Goal: Task Accomplishment & Management: Complete application form

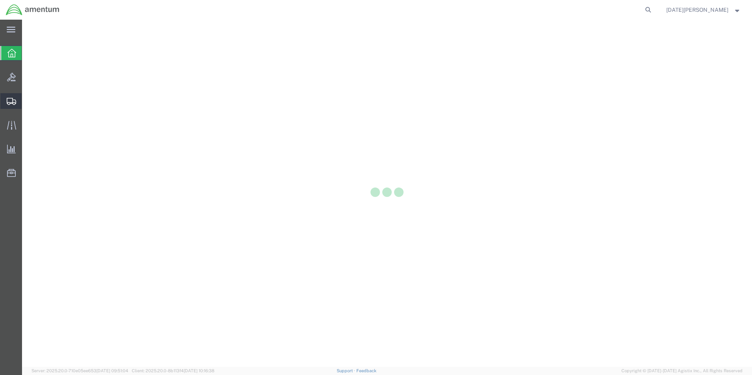
click at [17, 98] on div at bounding box center [11, 101] width 22 height 16
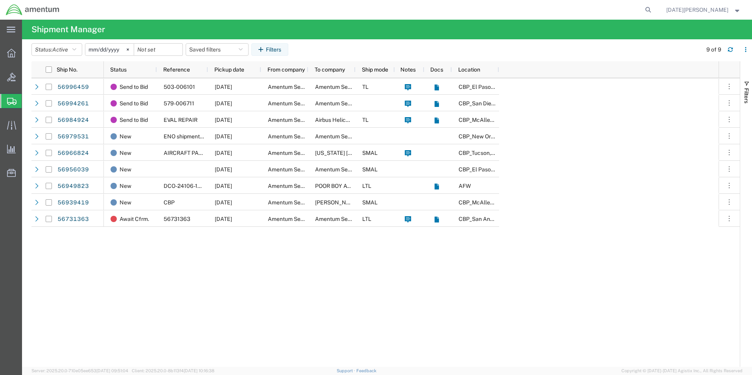
click at [0, 0] on span "Create from Template" at bounding box center [0, 0] width 0 height 0
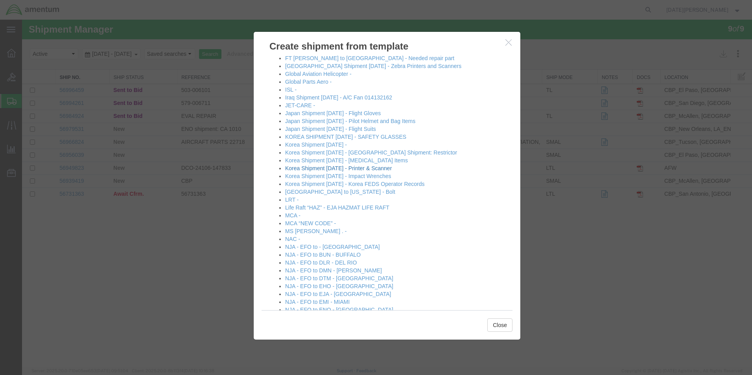
scroll to position [275, 0]
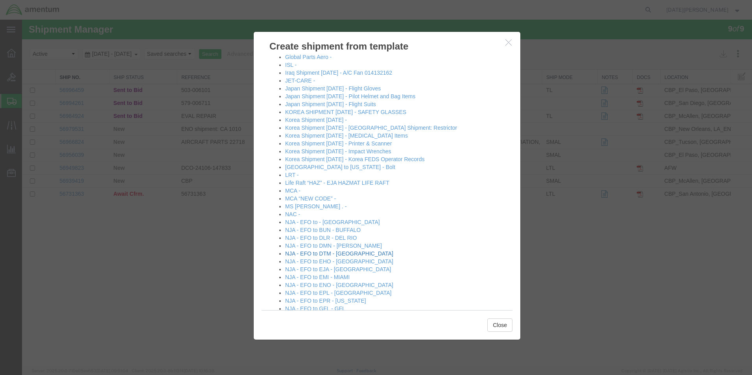
click at [339, 253] on link "NJA - EFO to DTM - [GEOGRAPHIC_DATA]" at bounding box center [339, 253] width 108 height 6
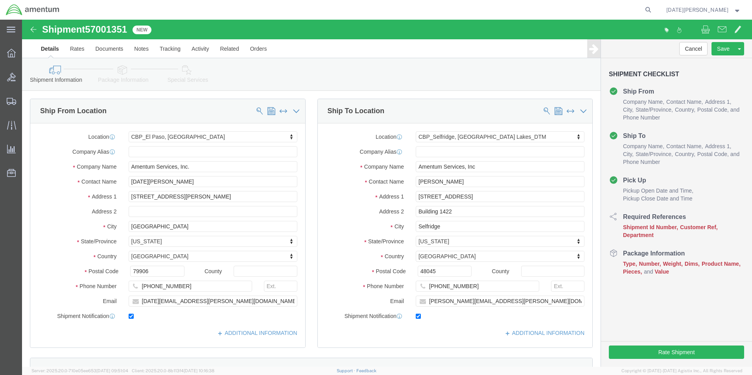
select select "49939"
select select "49921"
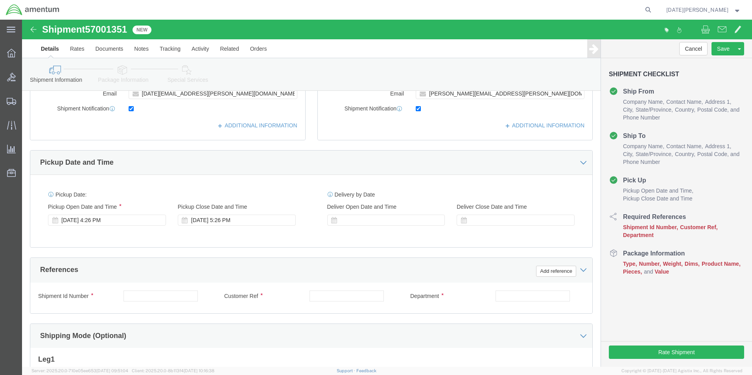
scroll to position [275, 0]
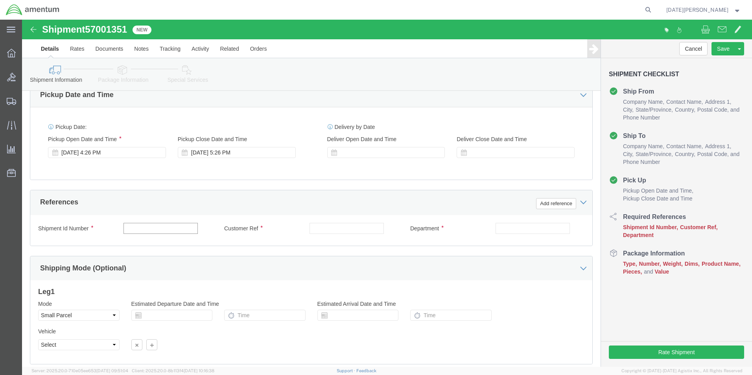
click input "text"
type input "513-006850"
paste input "513-006850"
type input "513-006850"
type input "CBP"
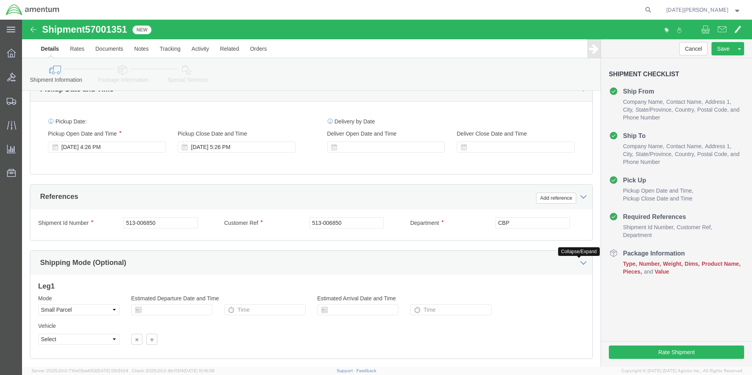
scroll to position [328, 0]
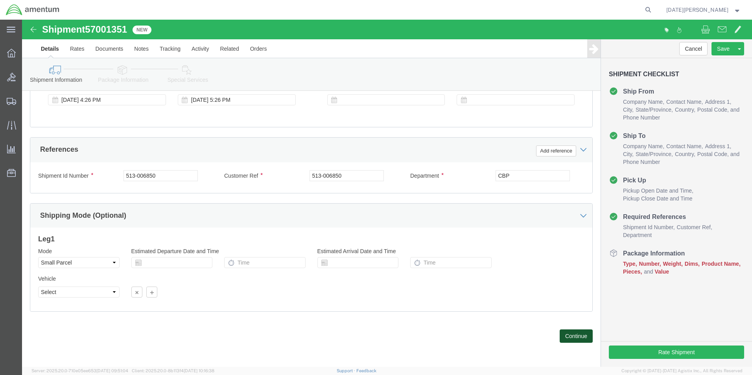
click button "Continue"
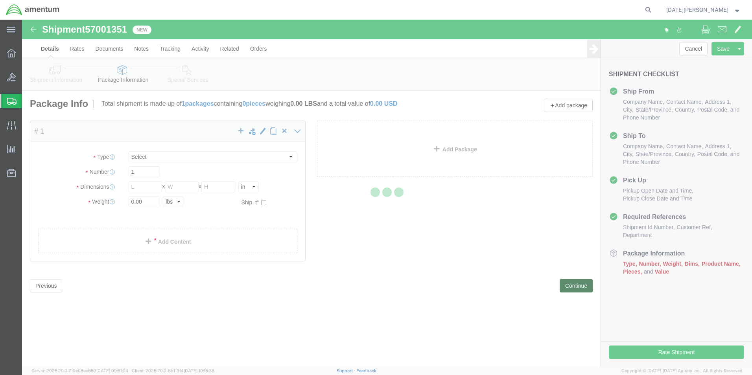
select select "YRPK"
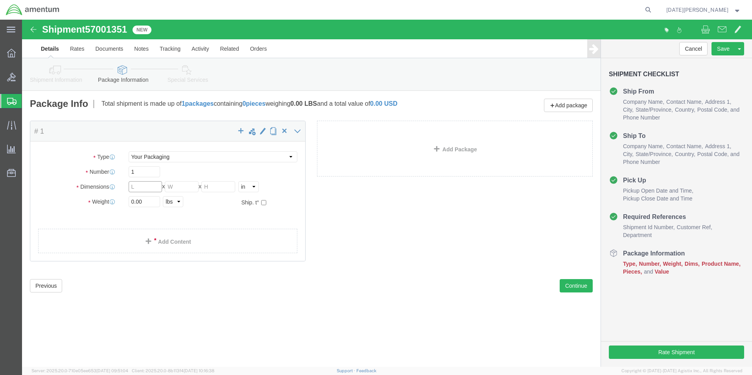
click input "text"
type input "8"
type input "6"
type input "2.20"
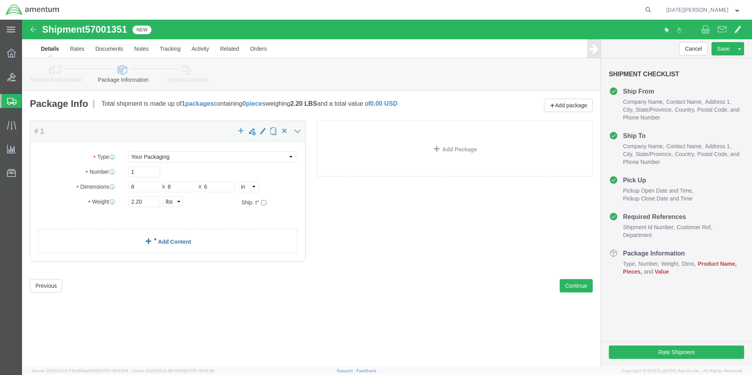
click link "Add Content"
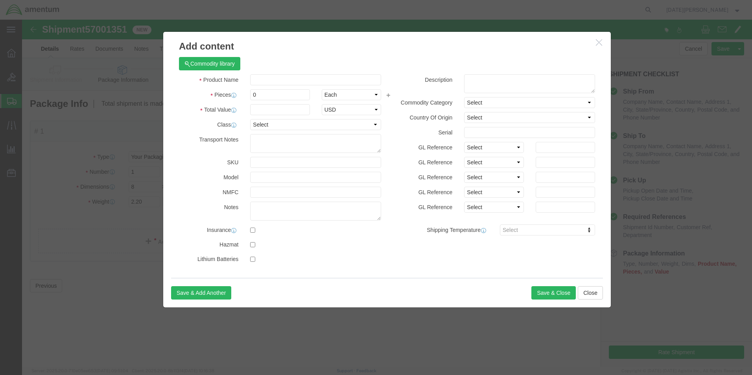
click div "Product Name Pieces 0 Select Bag Barrels 100Board Feet Bottle Box Blister Pack …"
click input "text"
type input "OIL FILTER"
type input "1"
type input "200"
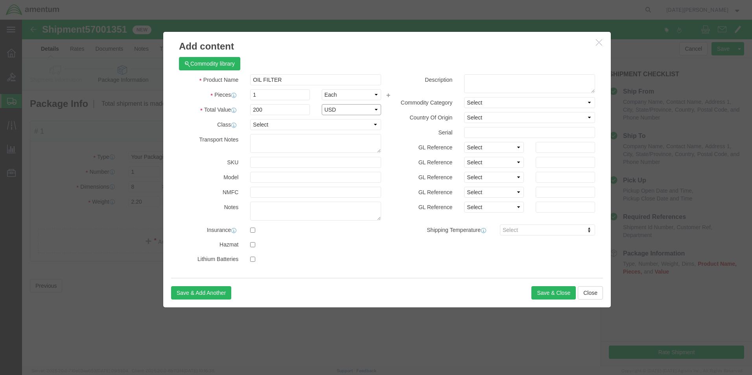
select select "USD"
click button "Save & Close"
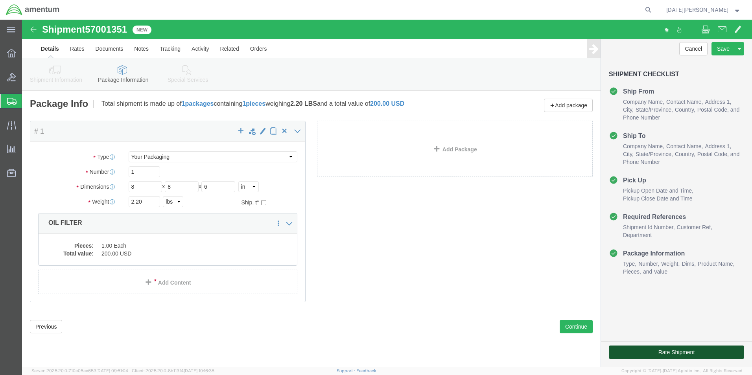
click button "Rate Shipment"
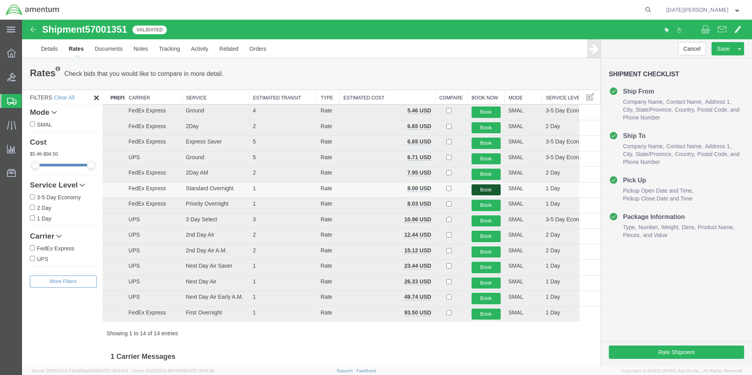
click at [477, 186] on button "Book" at bounding box center [485, 189] width 29 height 11
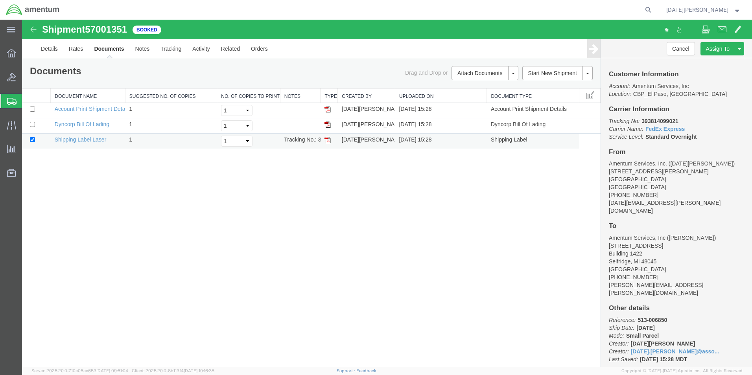
click at [324, 140] on img at bounding box center [327, 140] width 6 height 6
click at [0, 0] on span "Create from Template" at bounding box center [0, 0] width 0 height 0
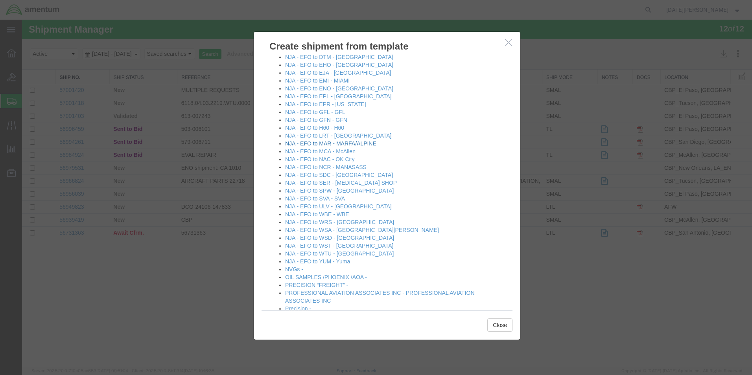
scroll to position [432, 0]
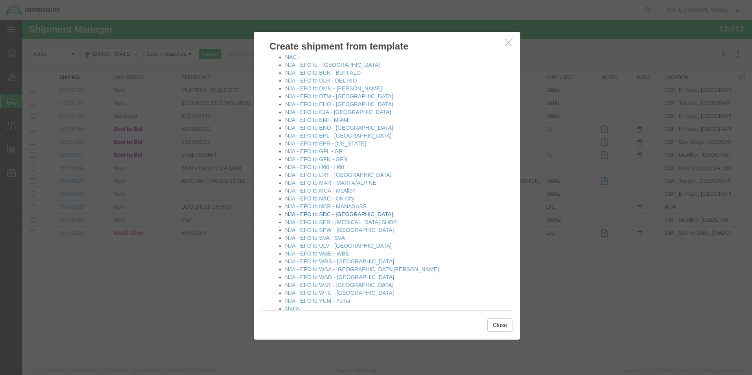
click at [338, 215] on link "NJA - EFO to SDC - [GEOGRAPHIC_DATA]" at bounding box center [339, 214] width 108 height 6
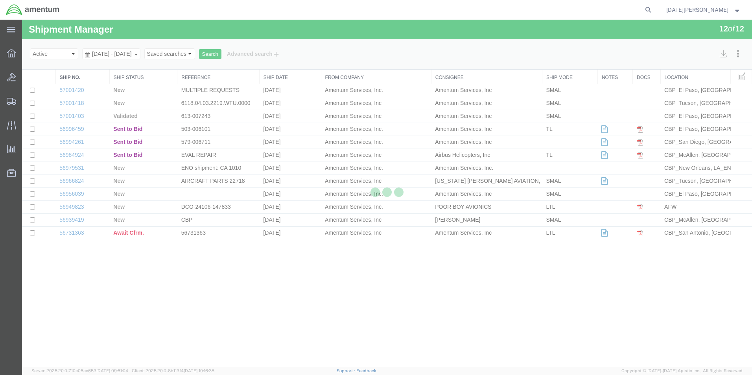
select select "49939"
select select "49947"
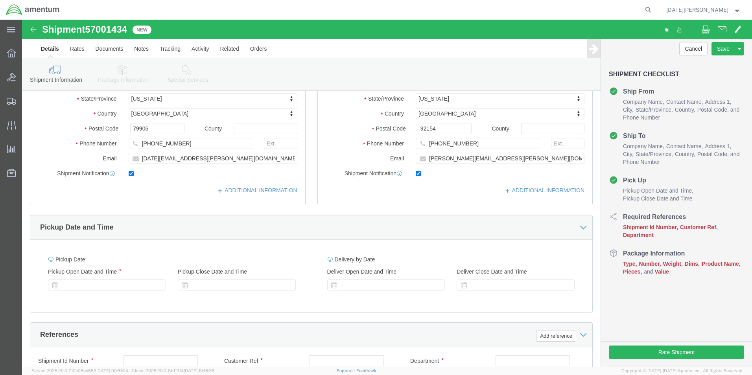
scroll to position [315, 0]
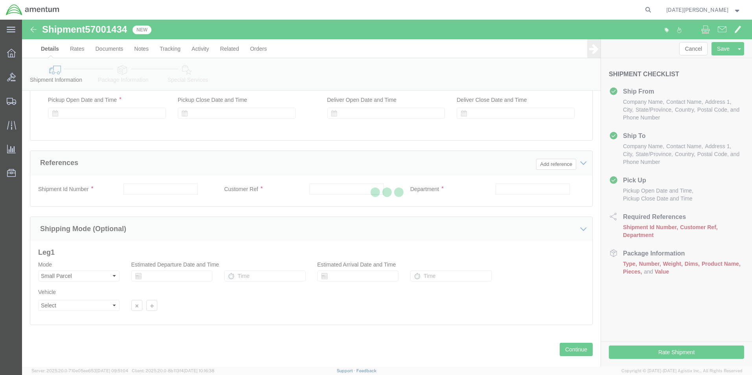
click at [158, 193] on div at bounding box center [387, 193] width 730 height 347
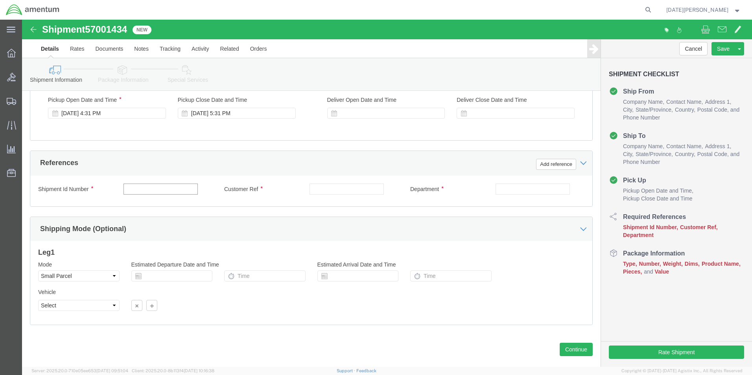
click input "text"
type input "536-007258"
paste input "536-007258"
type input "536-007258"
type input "Q"
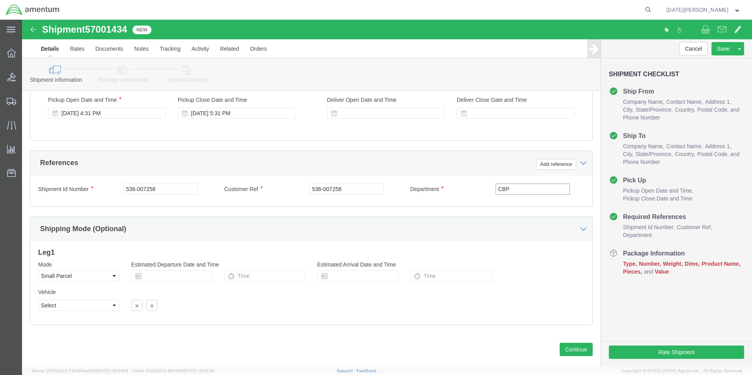
type input "CBP"
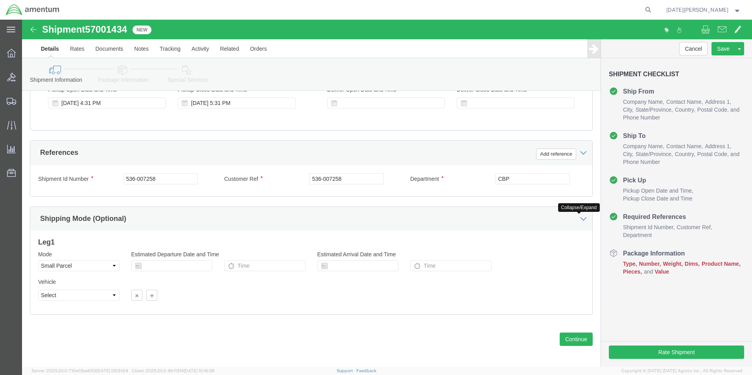
scroll to position [328, 0]
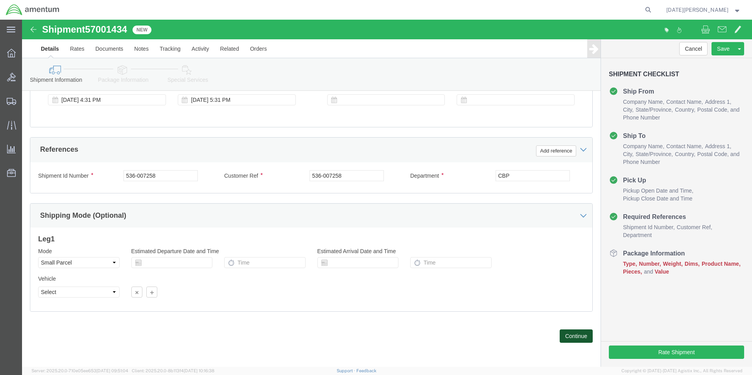
click button "Continue"
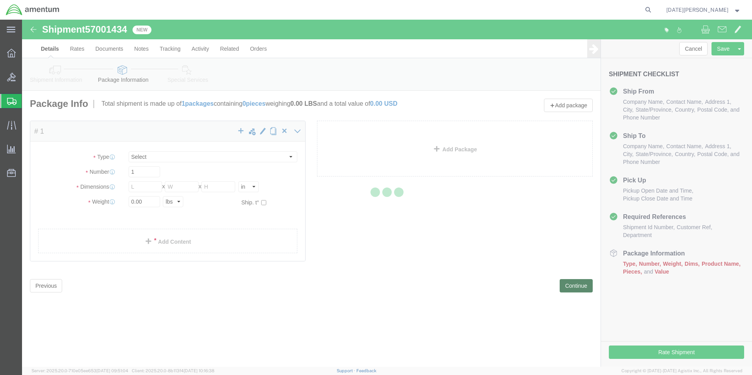
select select "YRPK"
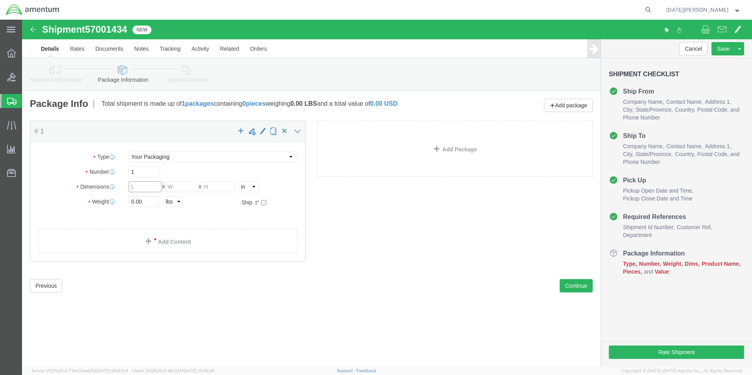
click input "text"
type input "10"
type input "8"
type input "6"
type input "1.20"
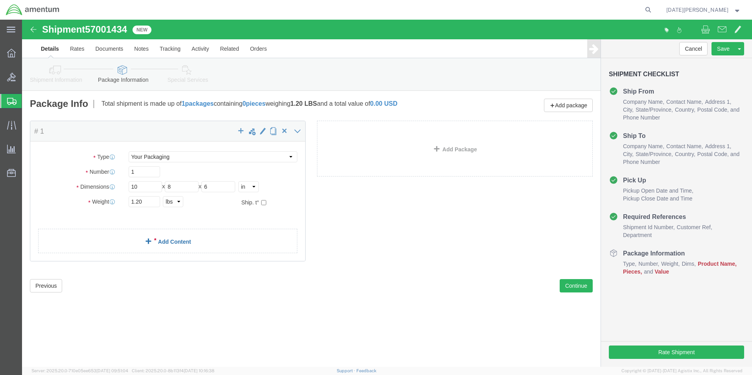
click link "Add Content"
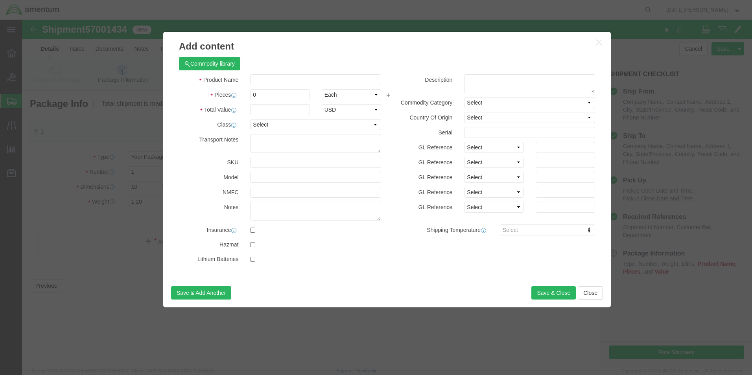
drag, startPoint x: 251, startPoint y: 51, endPoint x: 253, endPoint y: 59, distance: 7.8
click div "Commodity library"
click input "text"
drag, startPoint x: 269, startPoint y: 58, endPoint x: 271, endPoint y: 62, distance: 4.4
click input "FILTER HYDROULIC"
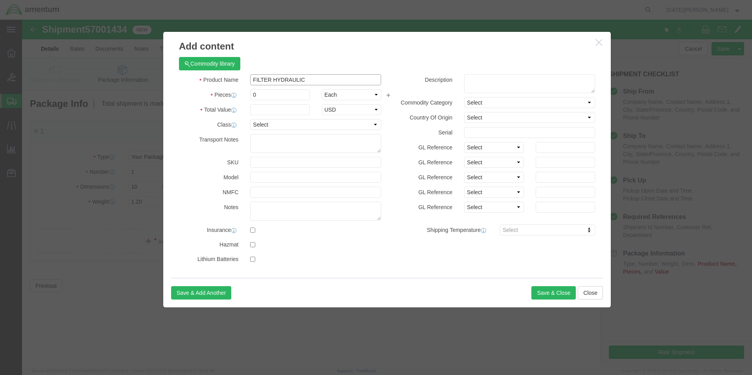
type input "FILTER HYDRAULIC"
type input "2"
type input "500"
select select "USD"
click div "Save & Add Another Save & Close Close"
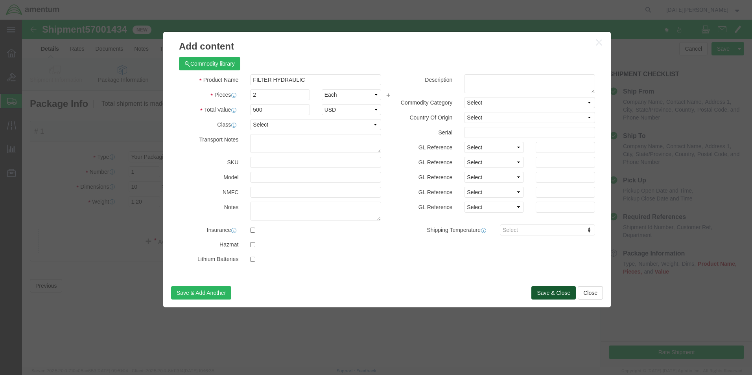
click button "Save & Close"
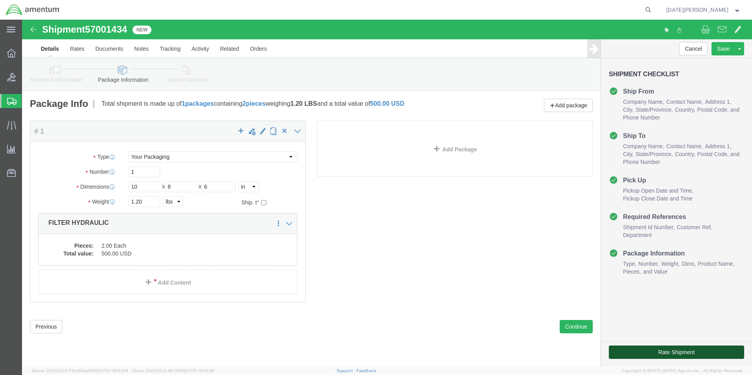
click button "Rate Shipment"
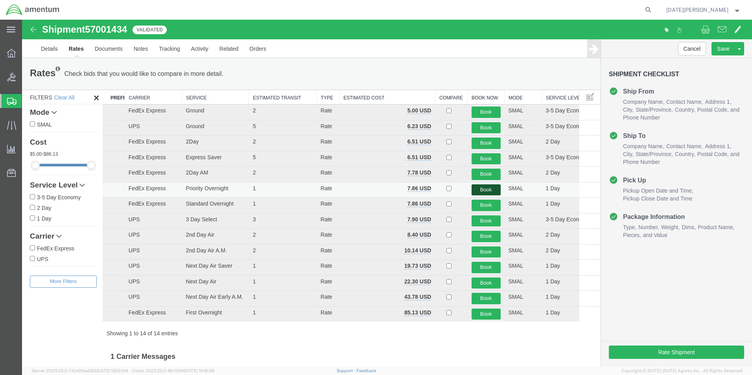
click at [476, 194] on button "Book" at bounding box center [485, 189] width 29 height 11
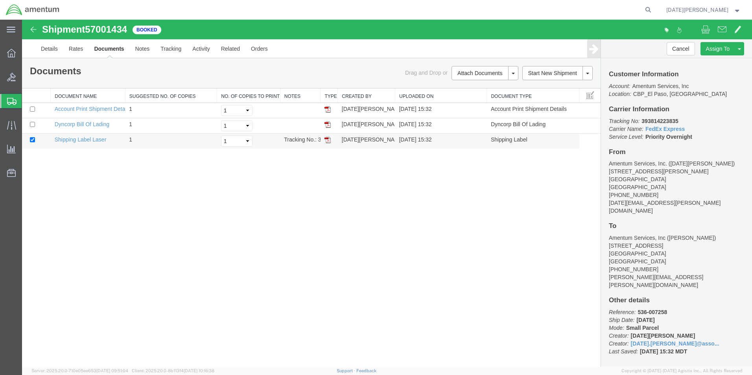
click at [328, 139] on img at bounding box center [327, 140] width 6 height 6
drag, startPoint x: 381, startPoint y: 1, endPoint x: 26, endPoint y: 117, distance: 372.6
click at [11, 105] on div at bounding box center [11, 101] width 22 height 14
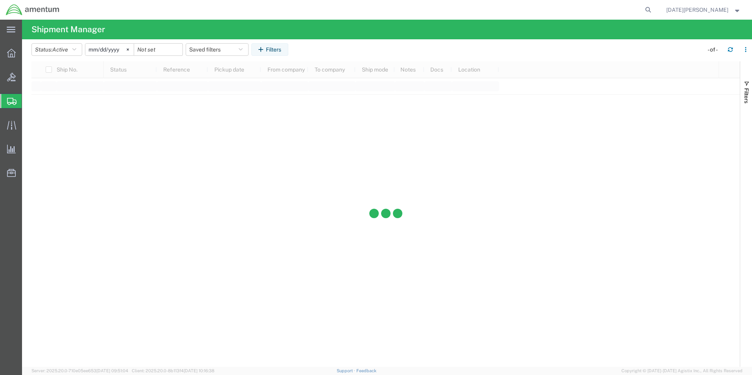
click at [0, 0] on span "Create from Template" at bounding box center [0, 0] width 0 height 0
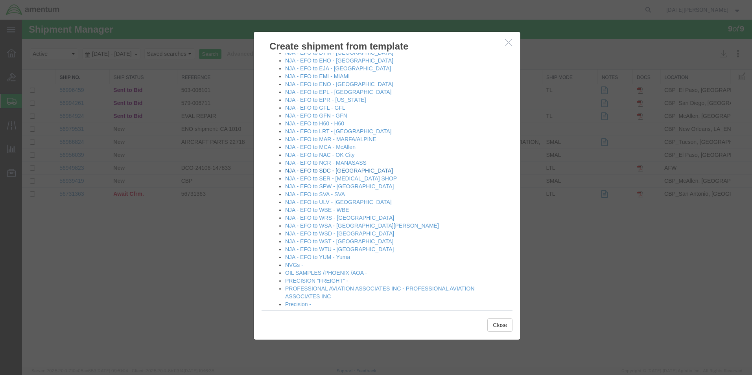
scroll to position [511, 0]
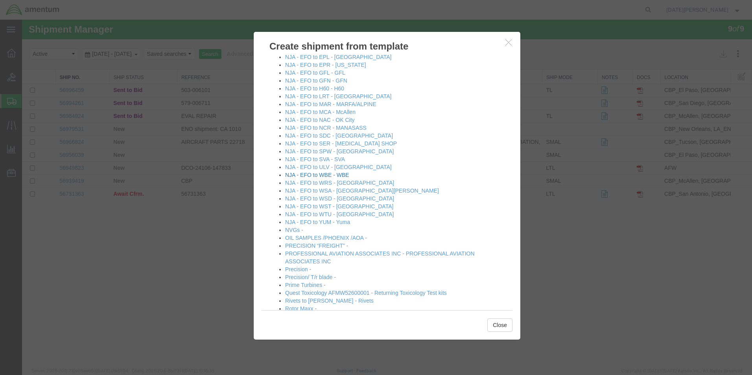
click at [322, 176] on link "NJA - EFO to WBE - WBE" at bounding box center [317, 175] width 64 height 6
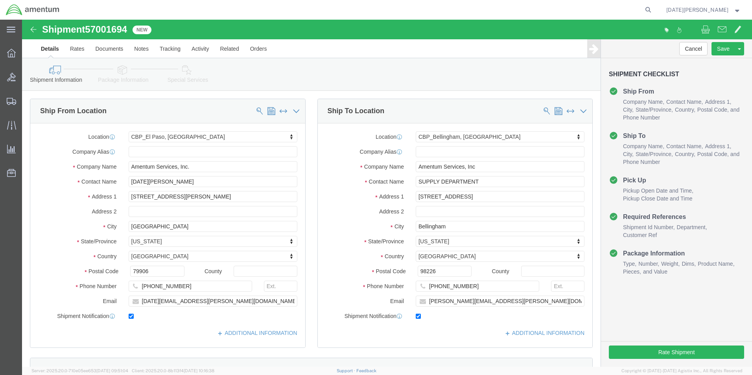
select select "49939"
select select "49918"
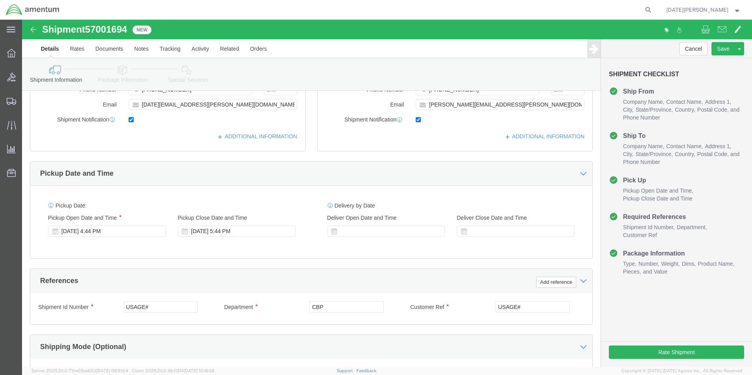
drag, startPoint x: 149, startPoint y: 293, endPoint x: 139, endPoint y: 292, distance: 10.7
click div "Shipment Id Number USAGE#"
drag, startPoint x: 142, startPoint y: 287, endPoint x: 88, endPoint y: 283, distance: 53.2
click div "Shipment Id Number USAGE#"
type input "530-006935"
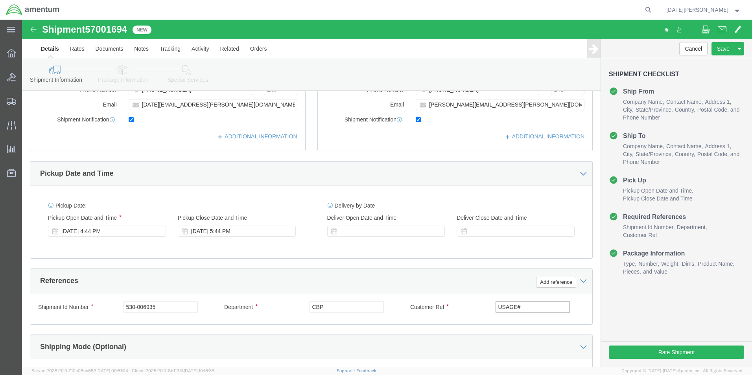
paste input "530-006935"
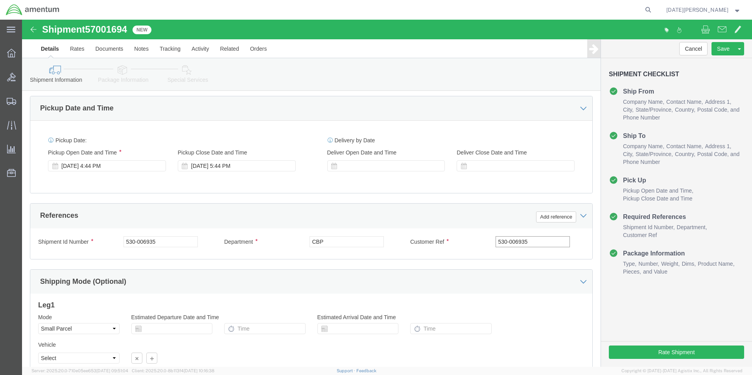
scroll to position [328, 0]
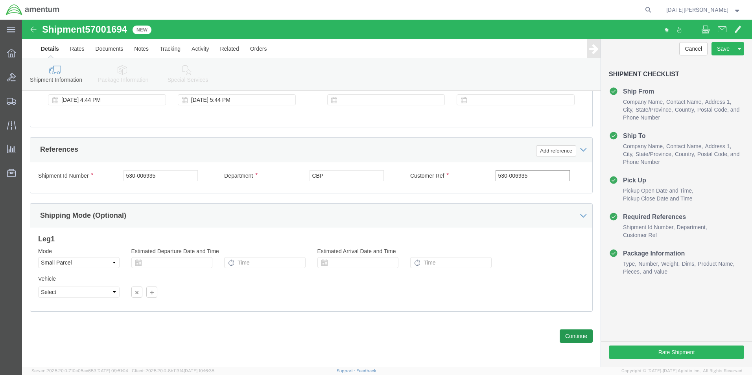
type input "530-006935"
click button "Continue"
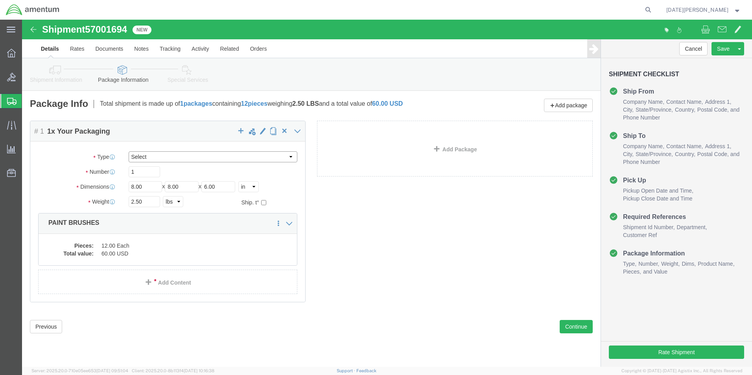
click select "Select Bale(s) Basket(s) Bolt(s) Bottle(s) Buckets Bulk Bundle(s) Can(s) Cardbo…"
drag, startPoint x: 137, startPoint y: 137, endPoint x: 136, endPoint y: 142, distance: 5.6
click select "Select Bale(s) Basket(s) Bolt(s) Bottle(s) Buckets Bulk Bundle(s) Can(s) Cardbo…"
select select "PAK"
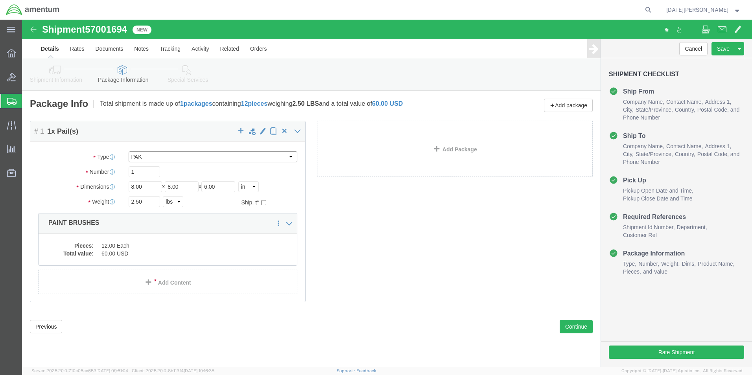
click select "Select Bale(s) Basket(s) Bolt(s) Bottle(s) Buckets Bulk Bundle(s) Can(s) Cardbo…"
type input "10.25"
type input "12.75"
type input "1.00"
drag, startPoint x: 130, startPoint y: 185, endPoint x: 87, endPoint y: 184, distance: 42.9
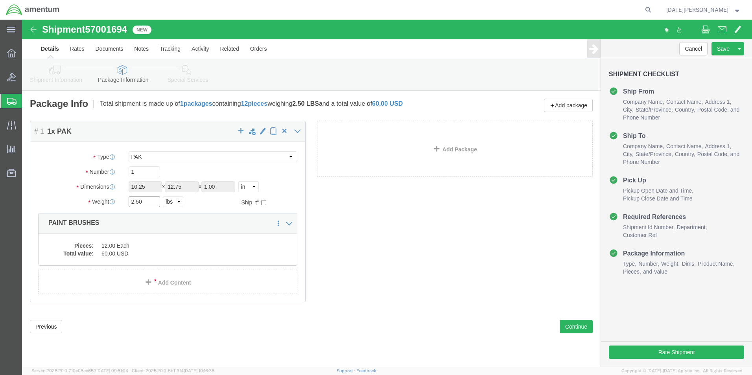
click div "Weight 2.50 Select kgs lbs Ship. t°"
type input "0.10"
click div "Pieces: 12.00 Each Total value: 60.00 USD"
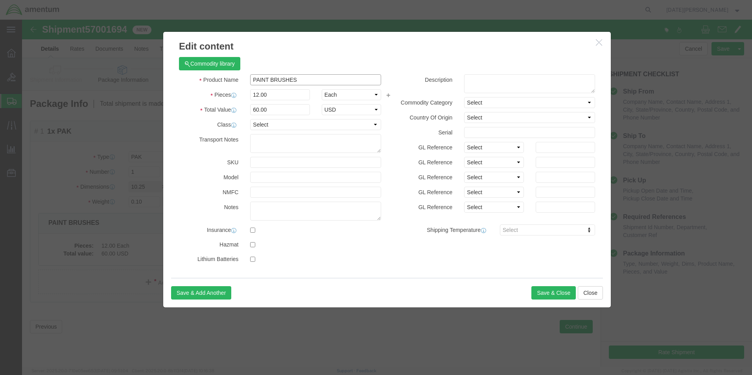
click input "PAINT BRUSHES"
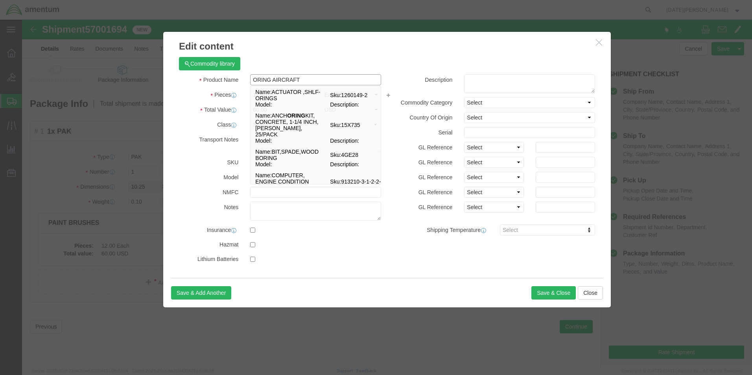
type input "ORING AIRCRAFT"
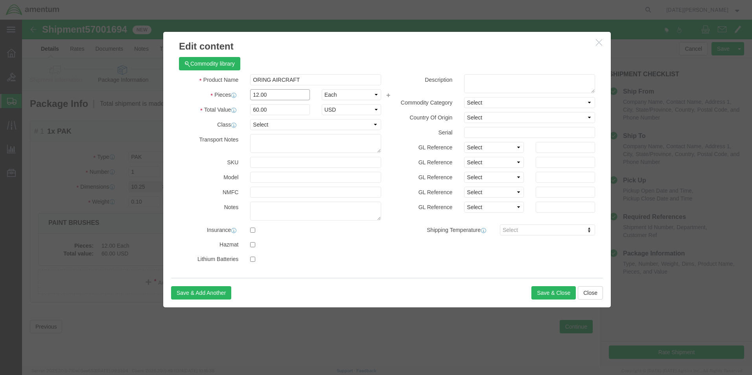
click input "12.00"
type input "1"
type input "5"
type input "20"
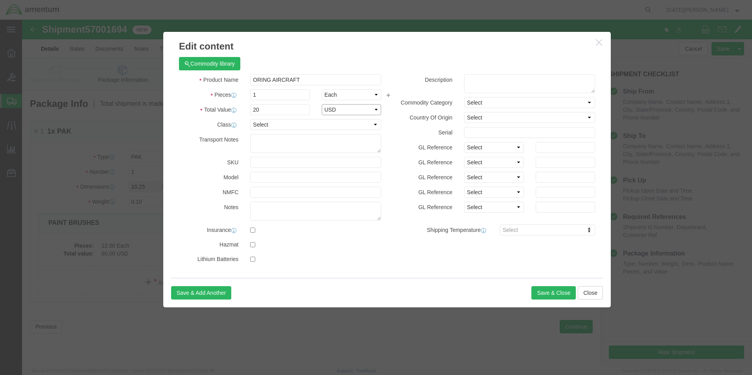
select select "USD"
click button "Save & Close"
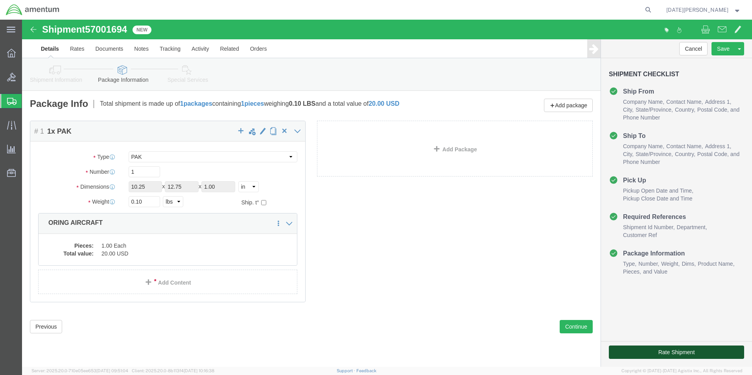
drag, startPoint x: 707, startPoint y: 356, endPoint x: 684, endPoint y: 336, distance: 30.1
click button "Rate Shipment"
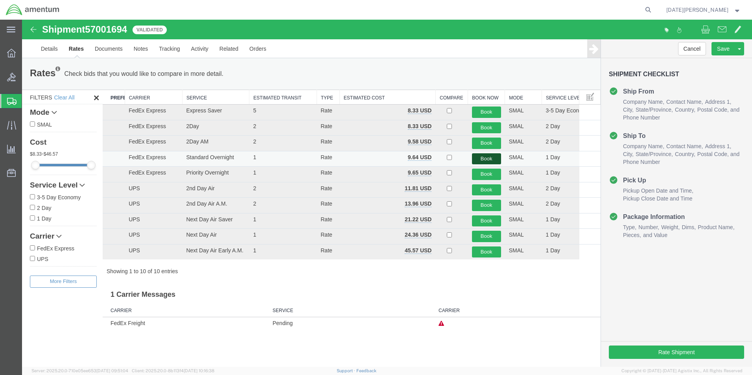
click at [478, 160] on button "Book" at bounding box center [486, 158] width 29 height 11
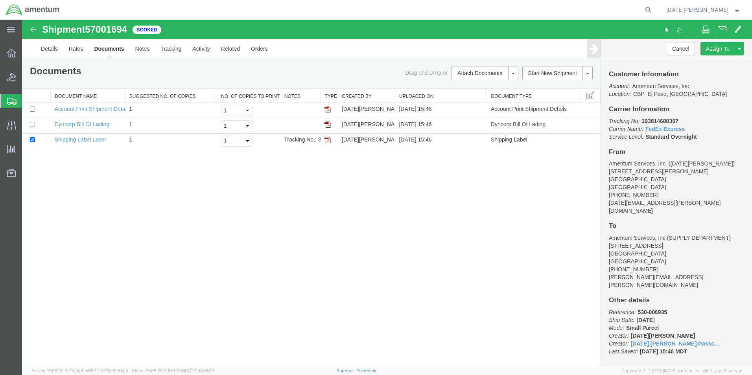
drag, startPoint x: 330, startPoint y: 136, endPoint x: 396, endPoint y: 180, distance: 79.4
click at [329, 136] on link at bounding box center [327, 139] width 6 height 6
click at [327, 137] on img at bounding box center [327, 140] width 6 height 6
click at [333, 269] on div "Shipment 57001694 3 of 3 Booked Details Rates Documents Notes Tracking Activity…" at bounding box center [387, 193] width 730 height 347
